Goal: Book appointment/travel/reservation

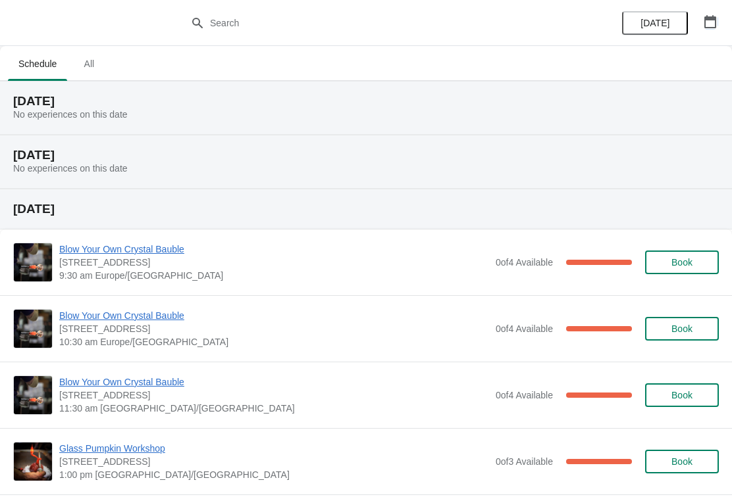
click at [711, 20] on icon "button" at bounding box center [710, 21] width 12 height 13
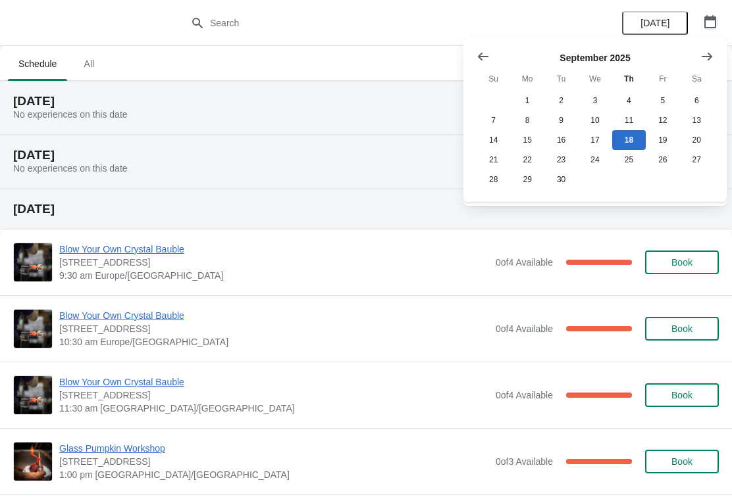
click at [707, 55] on icon "Show next month, October 2025" at bounding box center [706, 56] width 13 height 13
click at [564, 145] on button "14" at bounding box center [561, 140] width 34 height 20
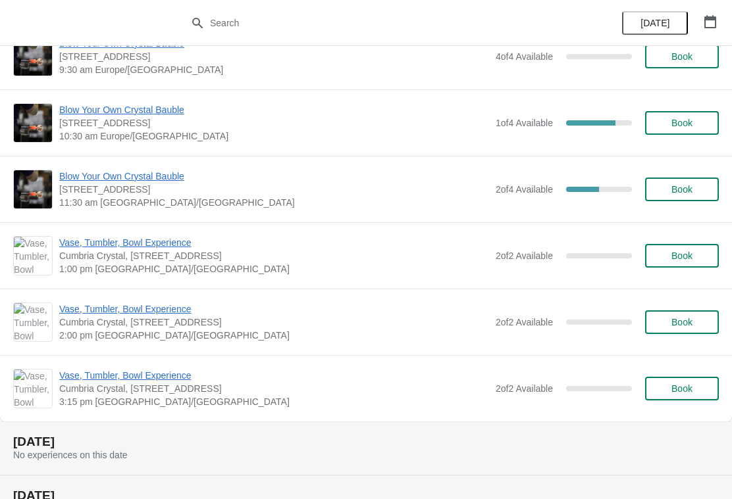
scroll to position [99, 0]
click at [694, 256] on span "Book" at bounding box center [682, 255] width 50 height 11
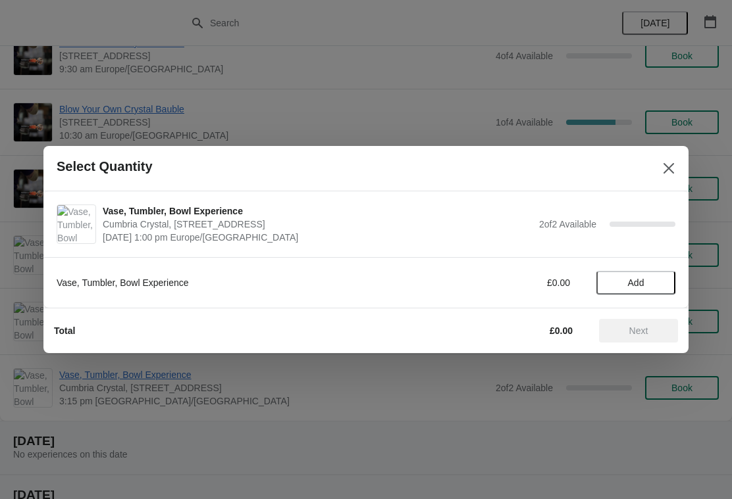
click at [649, 283] on span "Add" at bounding box center [635, 283] width 55 height 11
click at [663, 282] on icon at bounding box center [659, 283] width 14 height 14
click at [638, 336] on span "Next" at bounding box center [638, 331] width 19 height 11
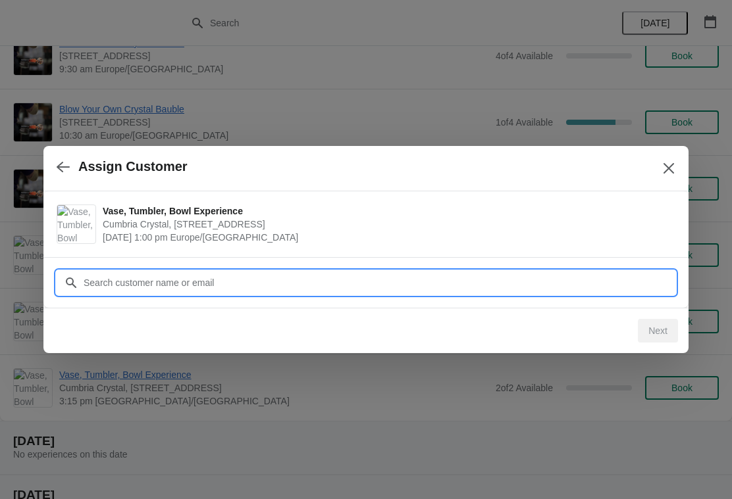
click at [278, 280] on input "Customer" at bounding box center [379, 283] width 592 height 24
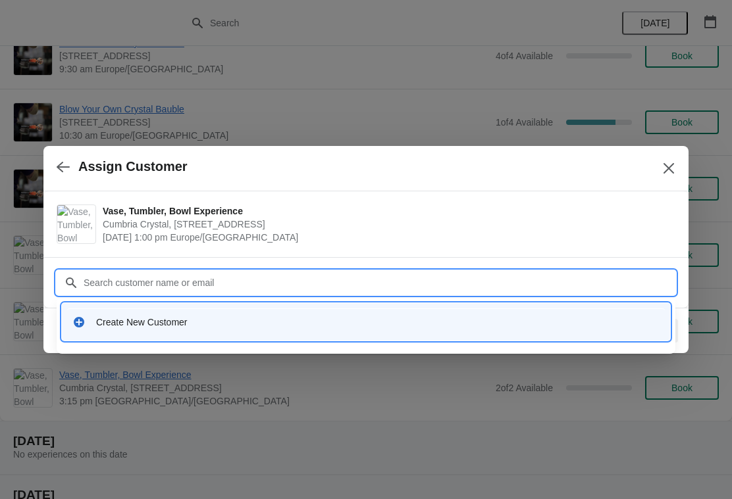
click at [142, 324] on div "Create New Customer" at bounding box center [377, 322] width 563 height 13
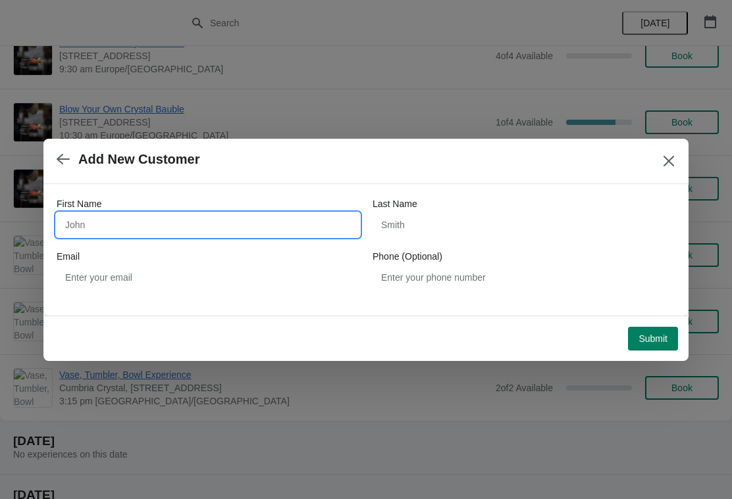
click at [135, 215] on input "First Name" at bounding box center [208, 225] width 303 height 24
type input "[PERSON_NAME]"
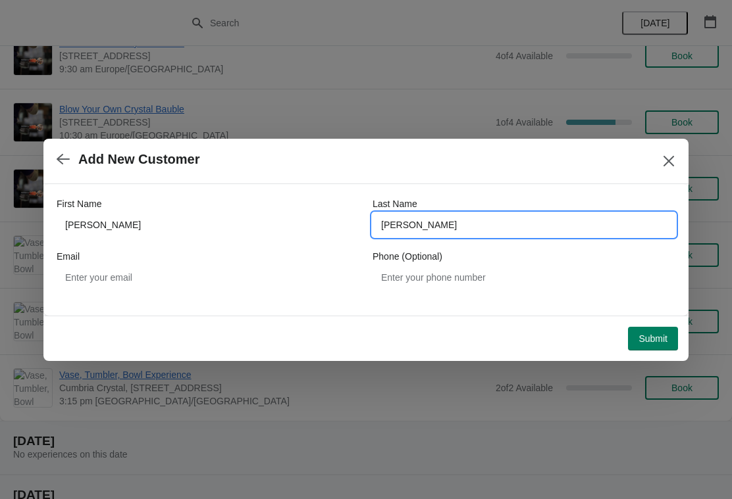
type input "[PERSON_NAME]"
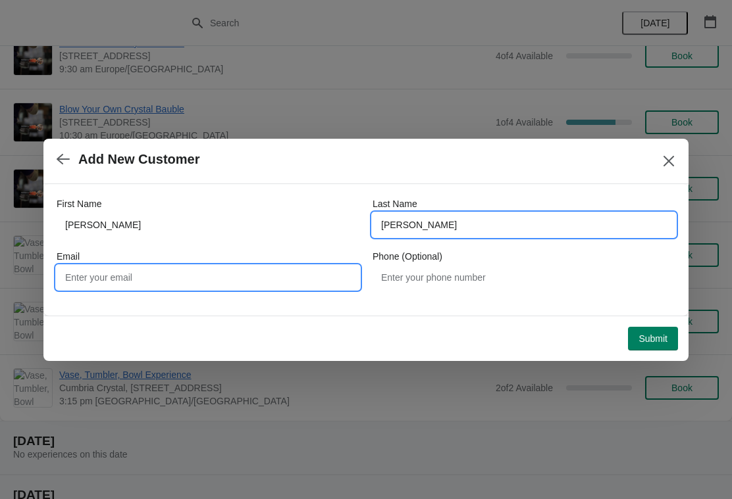
click at [128, 278] on input "Email" at bounding box center [208, 278] width 303 height 24
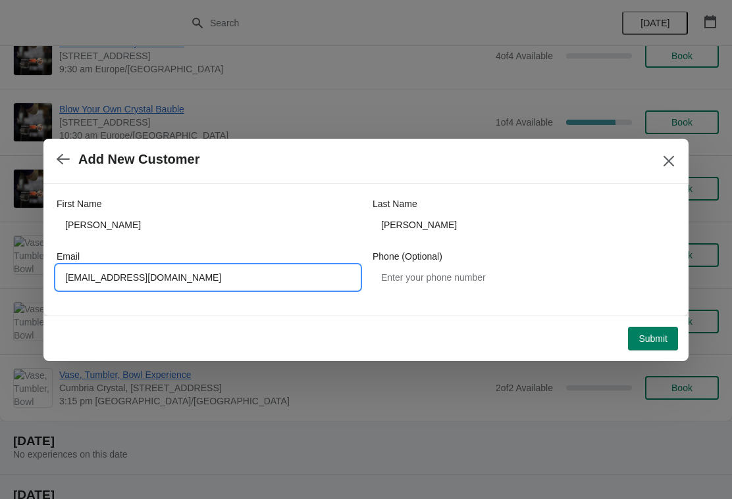
type input "[EMAIL_ADDRESS][DOMAIN_NAME]"
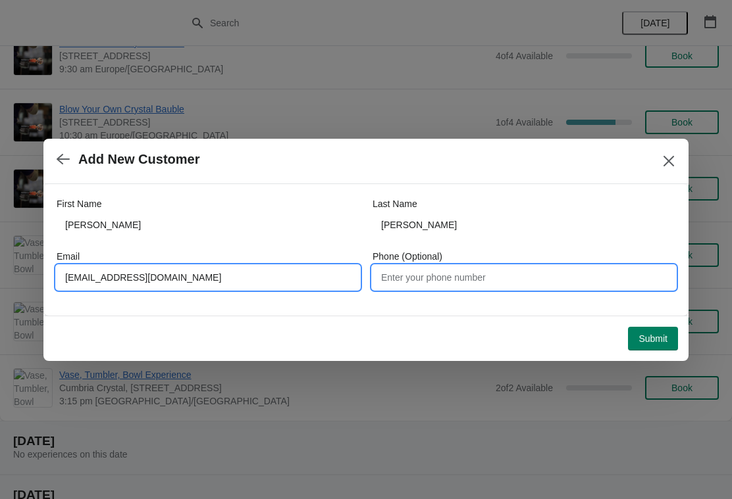
click at [497, 282] on input "Phone (Optional)" at bounding box center [523, 278] width 303 height 24
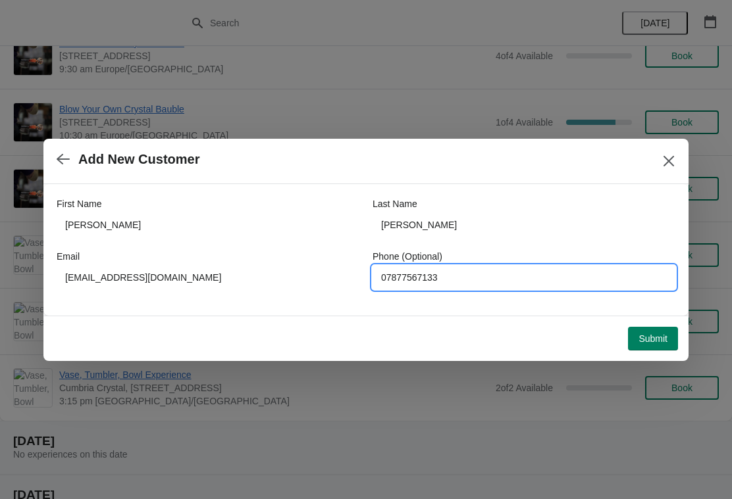
type input "07877567133"
click at [653, 346] on button "Submit" at bounding box center [653, 339] width 50 height 24
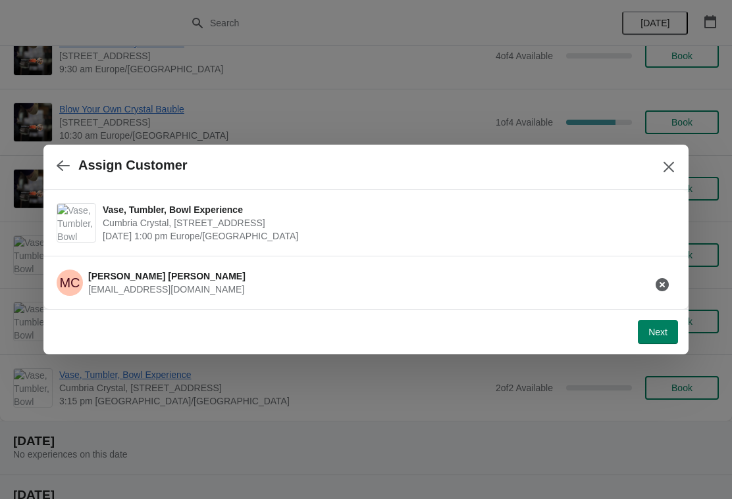
click at [668, 340] on button "Next" at bounding box center [658, 332] width 40 height 24
select select "Yes, I will collect"
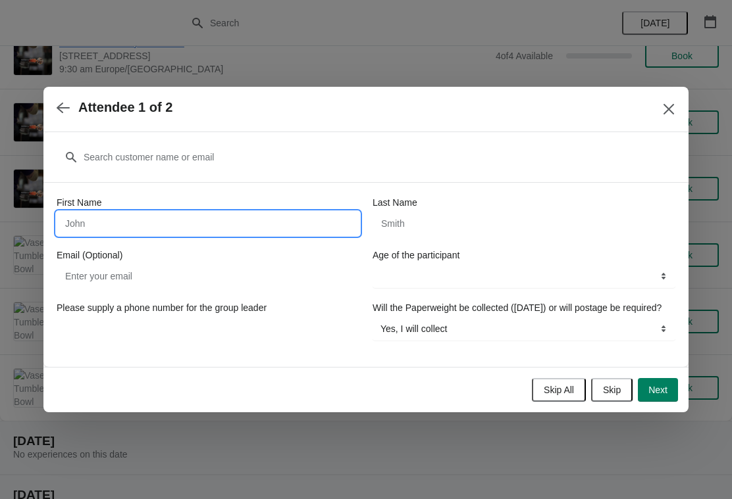
click at [281, 218] on input "First Name" at bounding box center [208, 224] width 303 height 24
type input "[PERSON_NAME]"
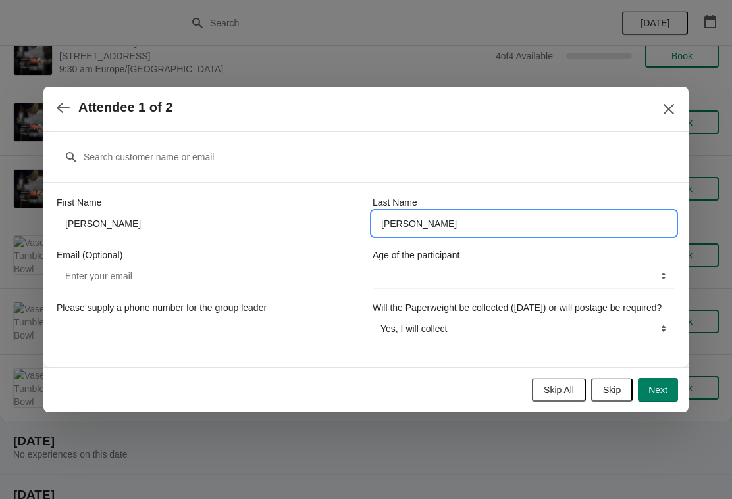
type input "[PERSON_NAME]"
click at [522, 269] on select "16+ years" at bounding box center [523, 277] width 303 height 24
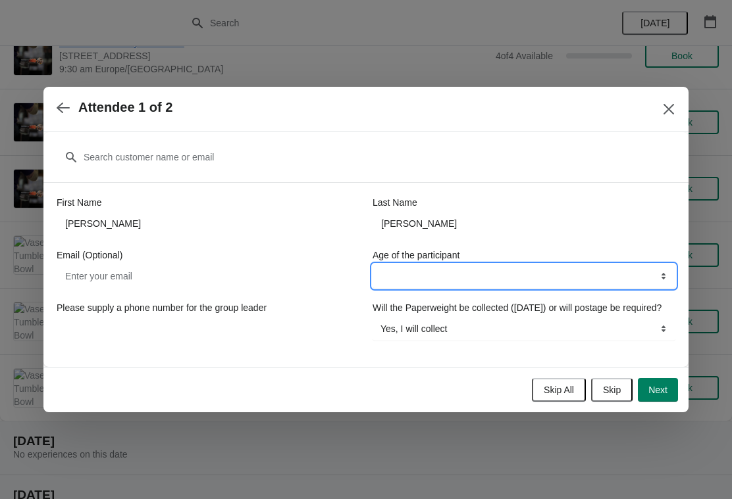
select select "16+ years"
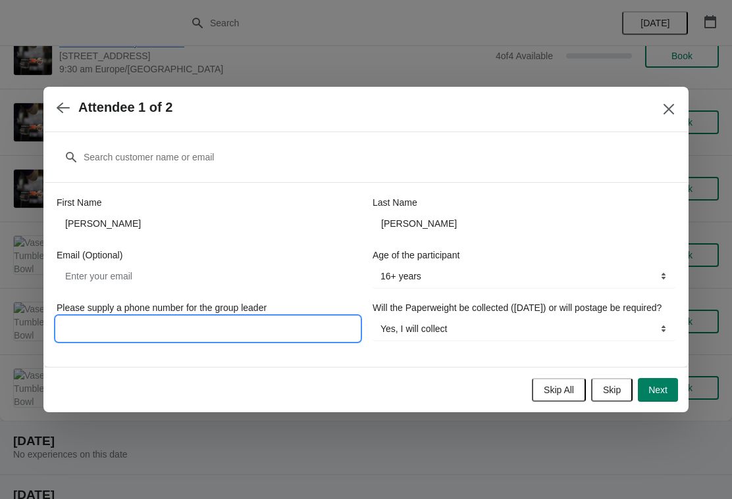
click at [253, 326] on input "Please supply a phone number for the group leader" at bounding box center [208, 329] width 303 height 24
click at [659, 396] on span "Next" at bounding box center [657, 390] width 19 height 11
select select
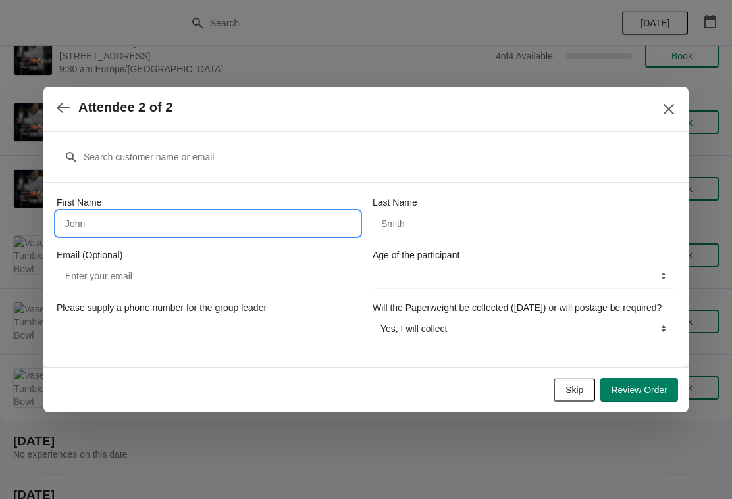
click at [120, 213] on input "First Name" at bounding box center [208, 224] width 303 height 24
type input "[PERSON_NAME]"
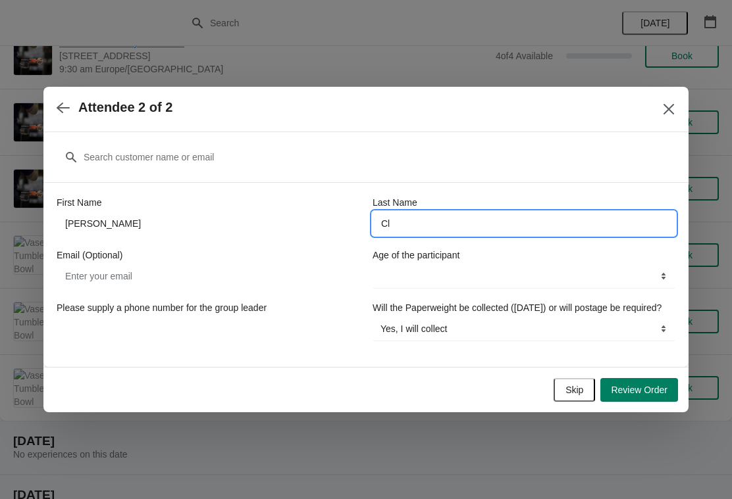
type input "C"
type input "[PERSON_NAME]"
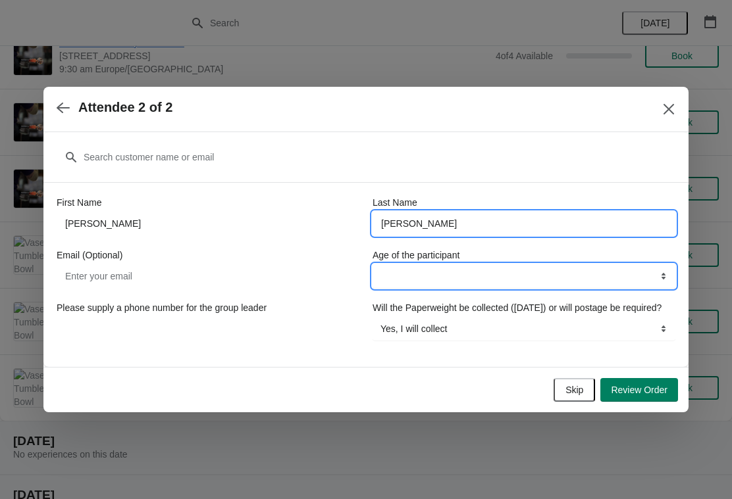
click at [589, 276] on select "16+ years" at bounding box center [523, 277] width 303 height 24
select select "16+ years"
